Goal: Information Seeking & Learning: Learn about a topic

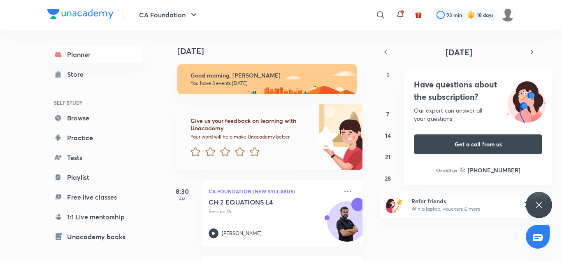
click at [541, 205] on icon at bounding box center [539, 205] width 10 height 10
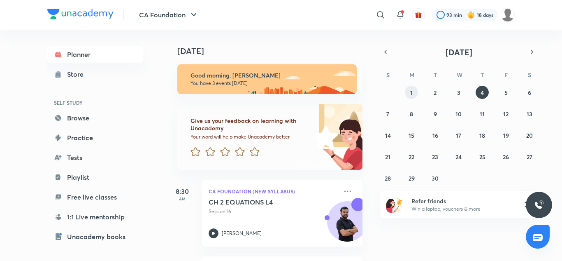
click at [408, 95] on button "1" at bounding box center [411, 92] width 13 height 13
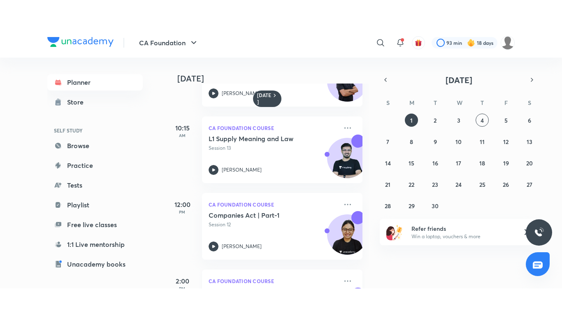
scroll to position [54, 0]
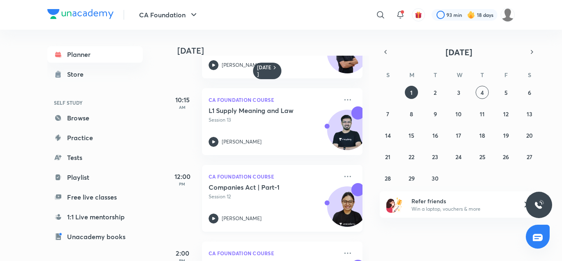
click at [270, 191] on div "Companies Act | Part-1 Session 12" at bounding box center [273, 191] width 129 height 17
